Goal: Find specific page/section: Find specific page/section

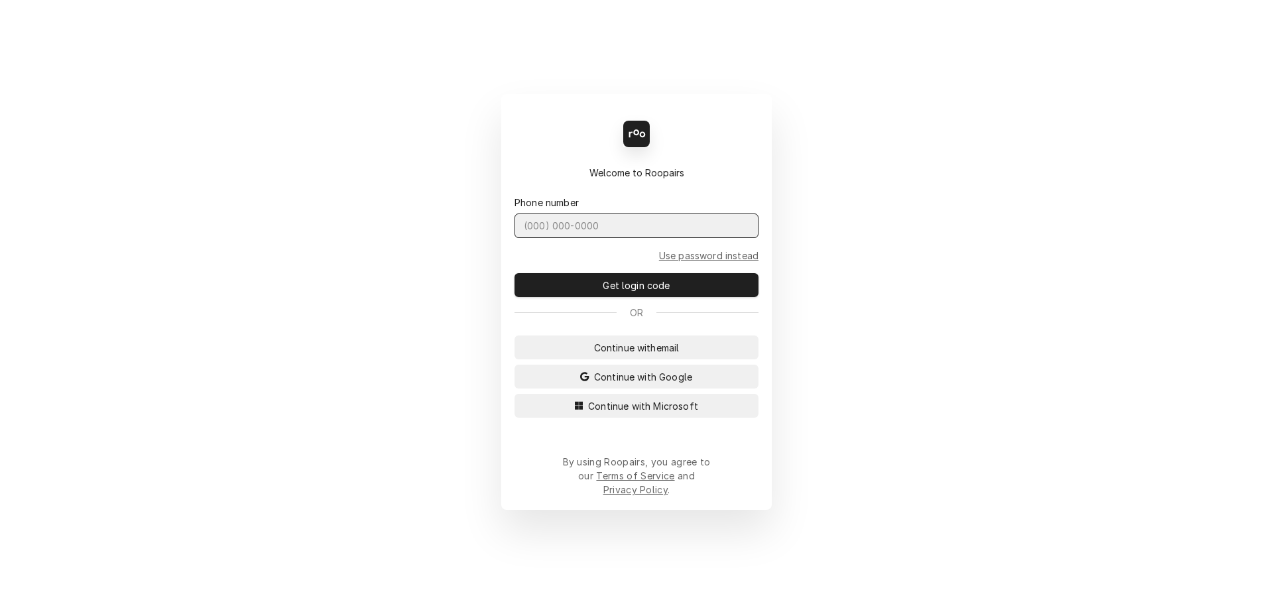
click at [637, 238] on input "Dynamic Content Wrapper" at bounding box center [636, 225] width 244 height 25
type input "(727) 215-5775"
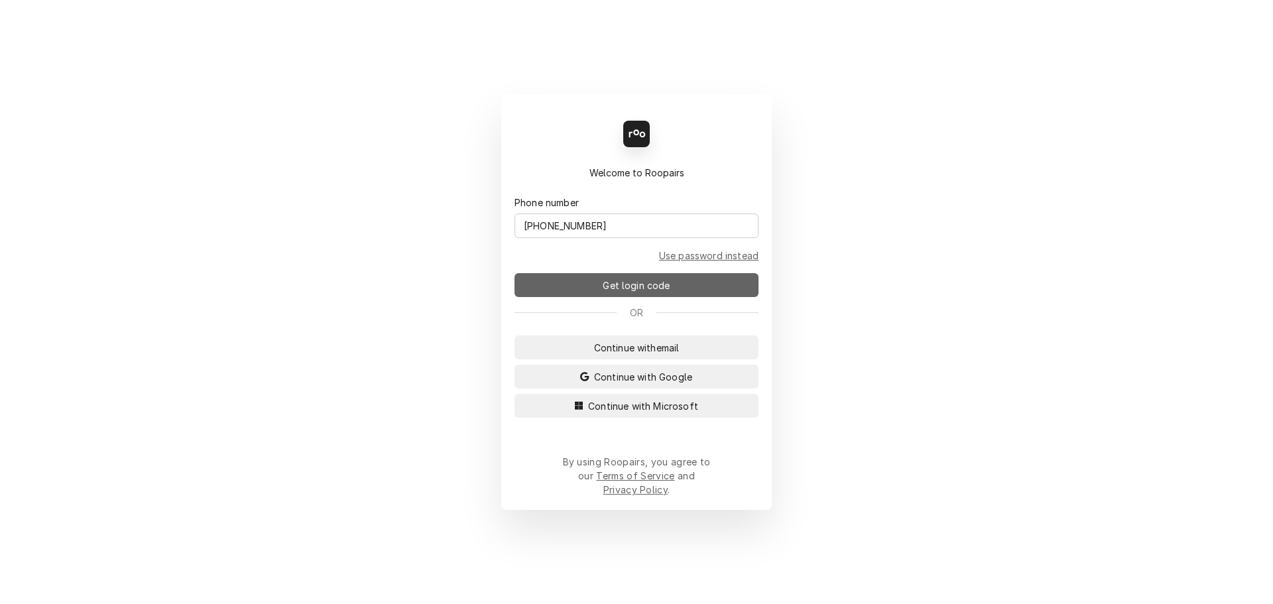
click at [654, 287] on span "Get login code" at bounding box center [636, 285] width 72 height 14
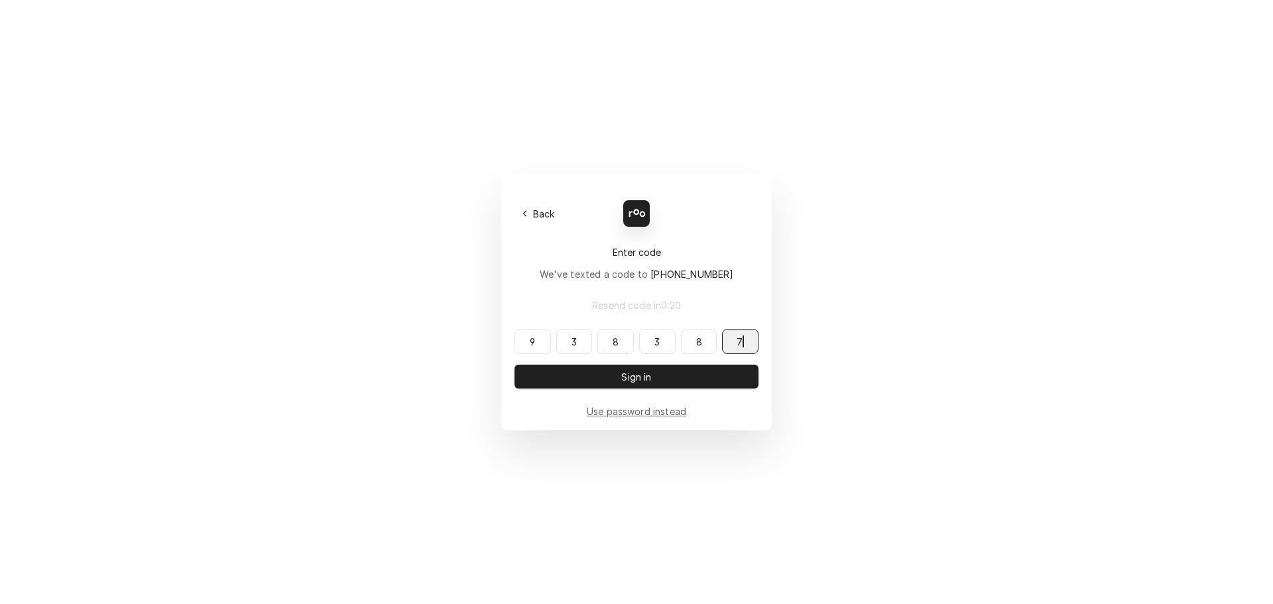
type input "938387"
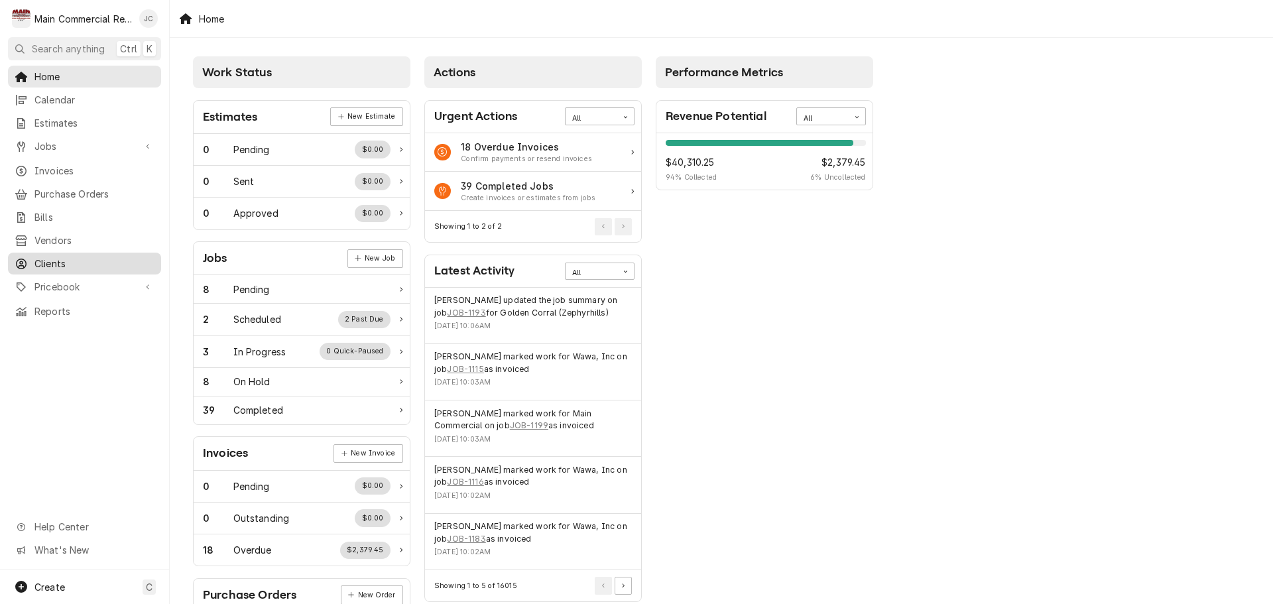
click at [48, 257] on span "Clients" at bounding box center [94, 264] width 120 height 14
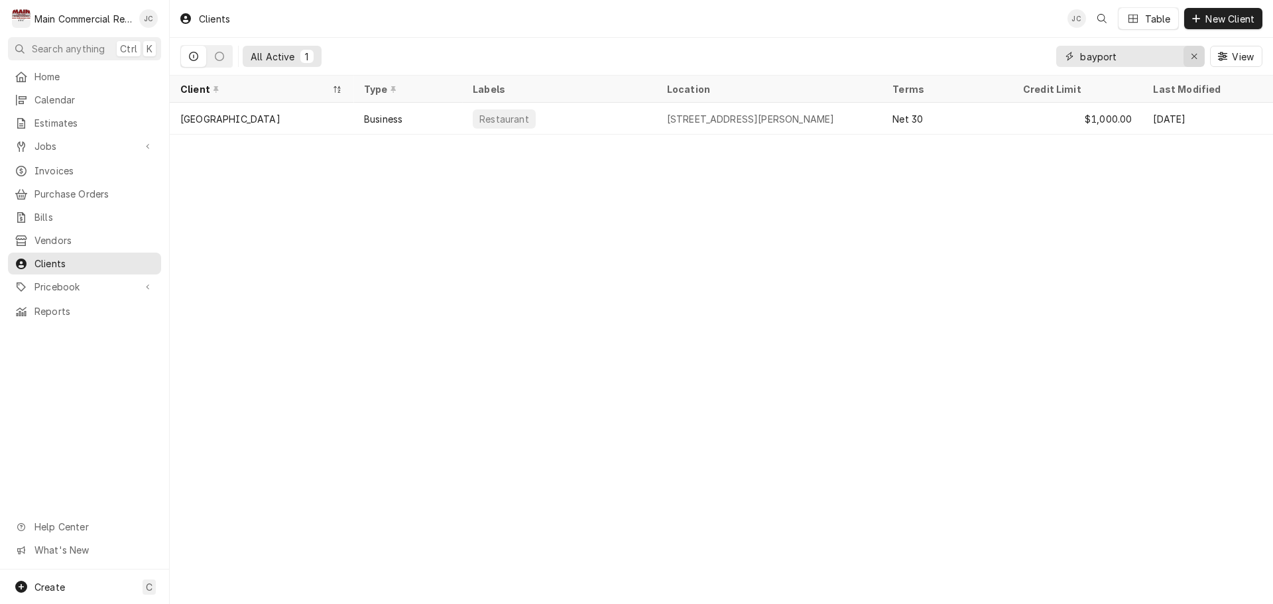
click at [1192, 58] on icon "Erase input" at bounding box center [1194, 56] width 7 height 9
click at [1174, 52] on input "Dynamic Content Wrapper" at bounding box center [1142, 56] width 125 height 21
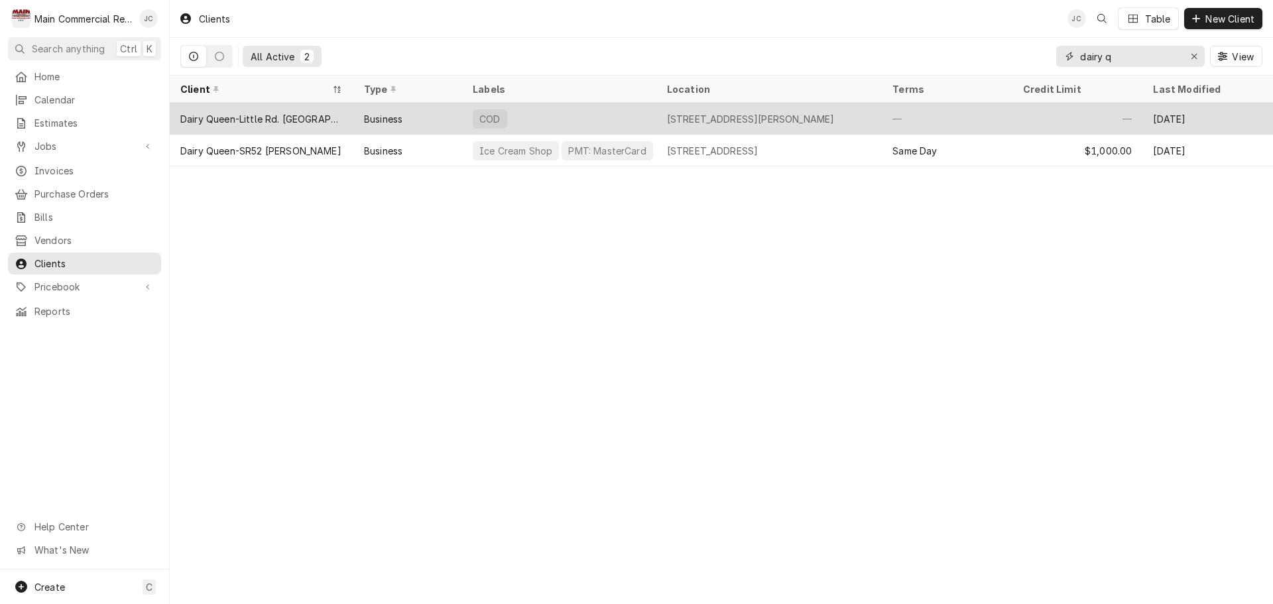
type input "dairy q"
click at [451, 123] on div "Business" at bounding box center [407, 119] width 109 height 32
